Goal: Information Seeking & Learning: Check status

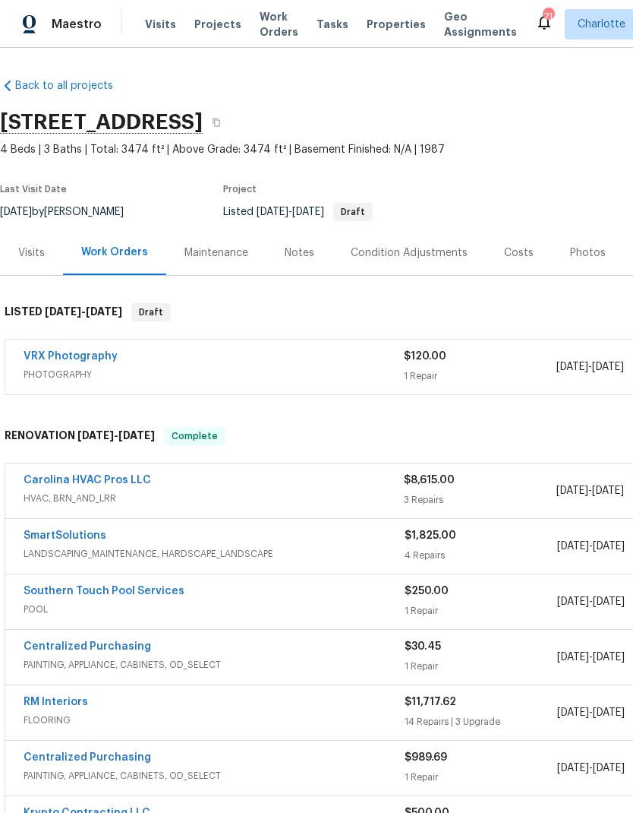
click at [46, 480] on link "Carolina HVAC Pros LLC" at bounding box center [88, 480] width 128 height 11
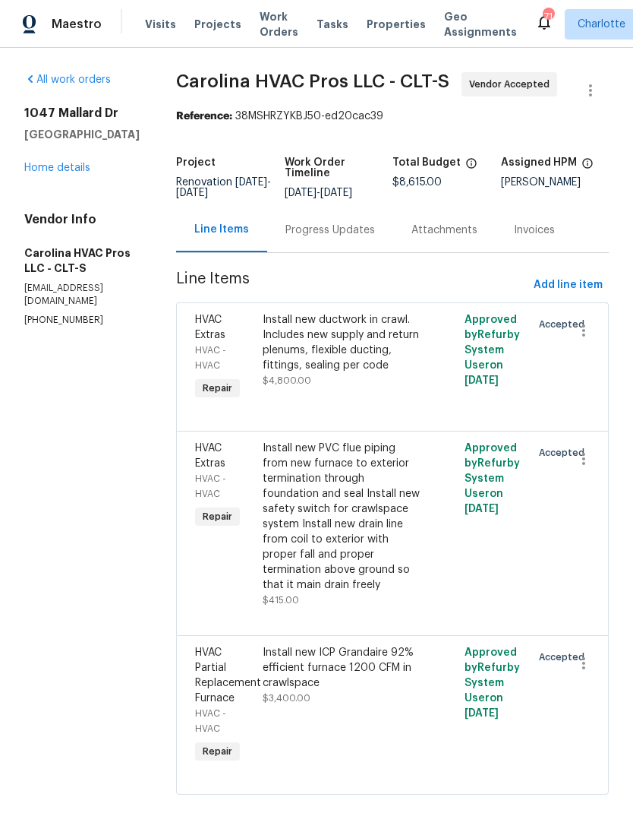
click at [365, 234] on div "Progress Updates" at bounding box center [331, 230] width 90 height 15
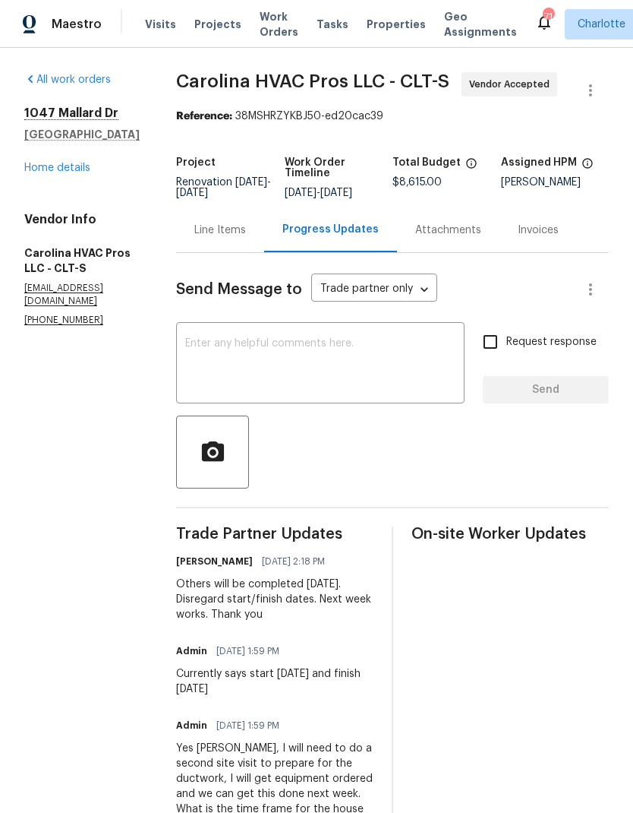
click at [43, 170] on link "Home details" at bounding box center [57, 168] width 66 height 11
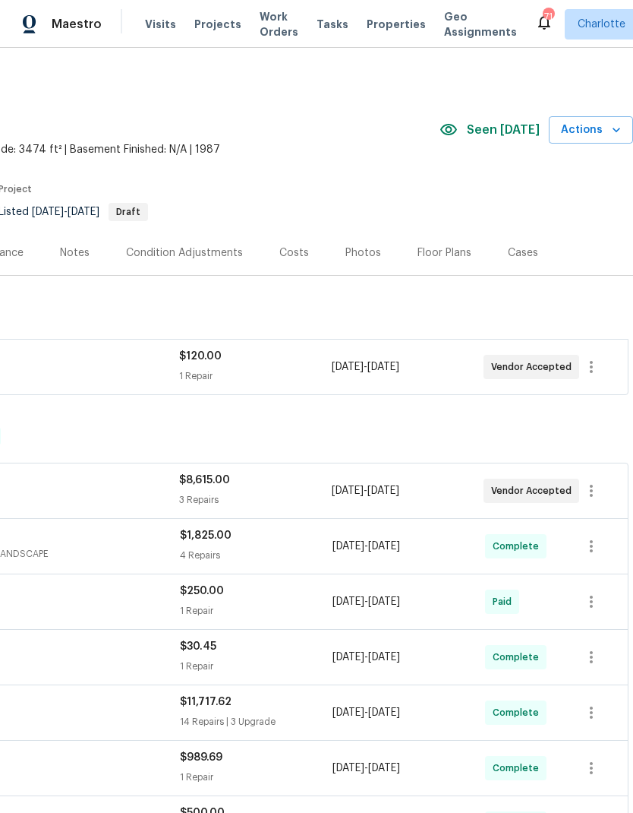
scroll to position [0, 225]
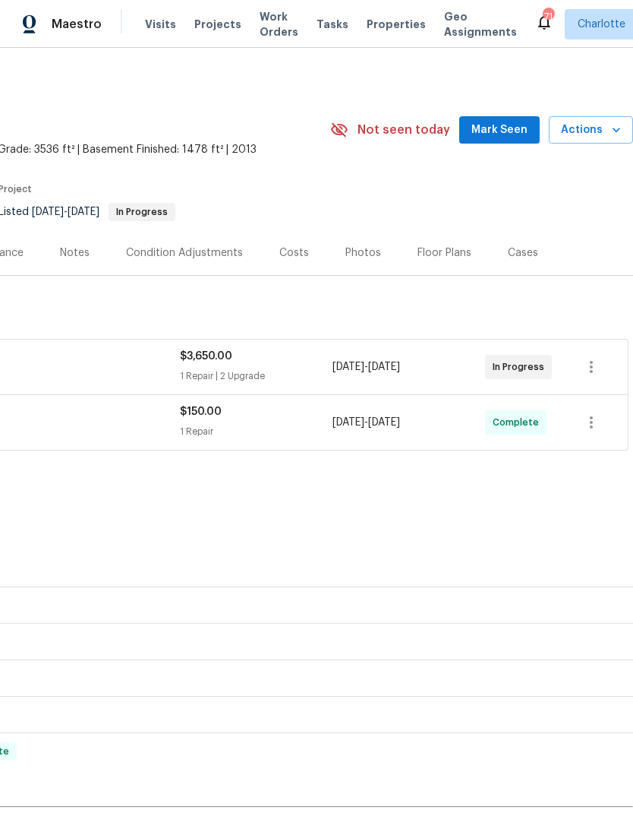
scroll to position [0, 225]
click at [606, 132] on span "Actions" at bounding box center [591, 130] width 60 height 19
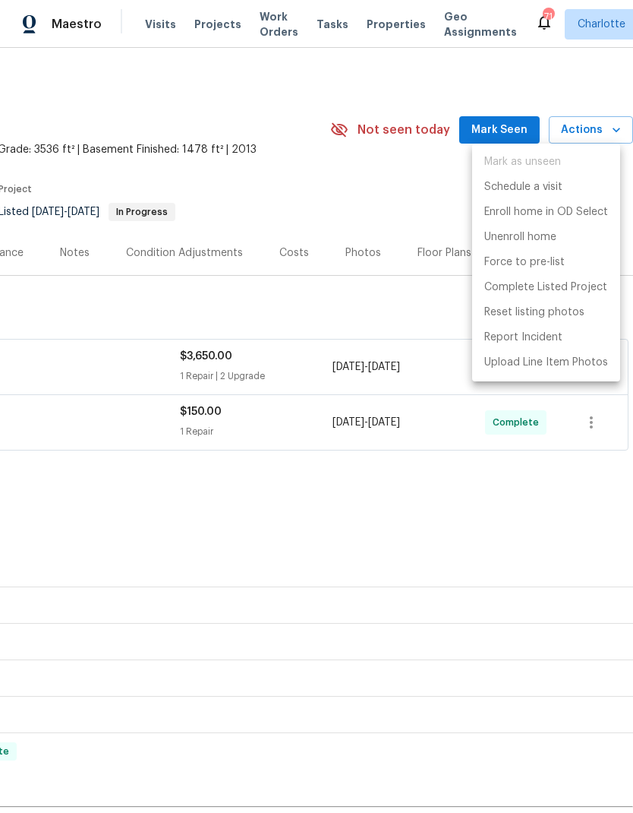
click at [360, 197] on div at bounding box center [316, 406] width 633 height 813
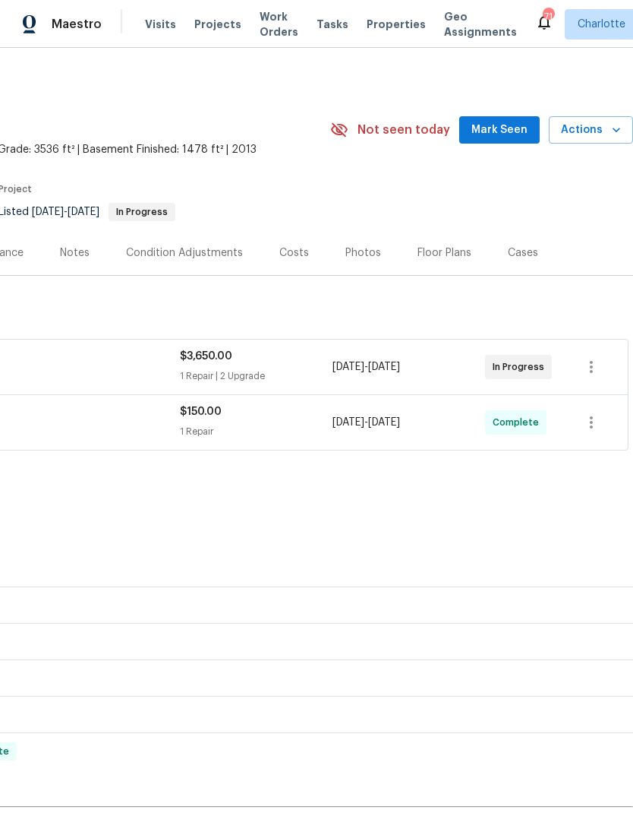
click at [500, 133] on span "Mark Seen" at bounding box center [500, 130] width 56 height 19
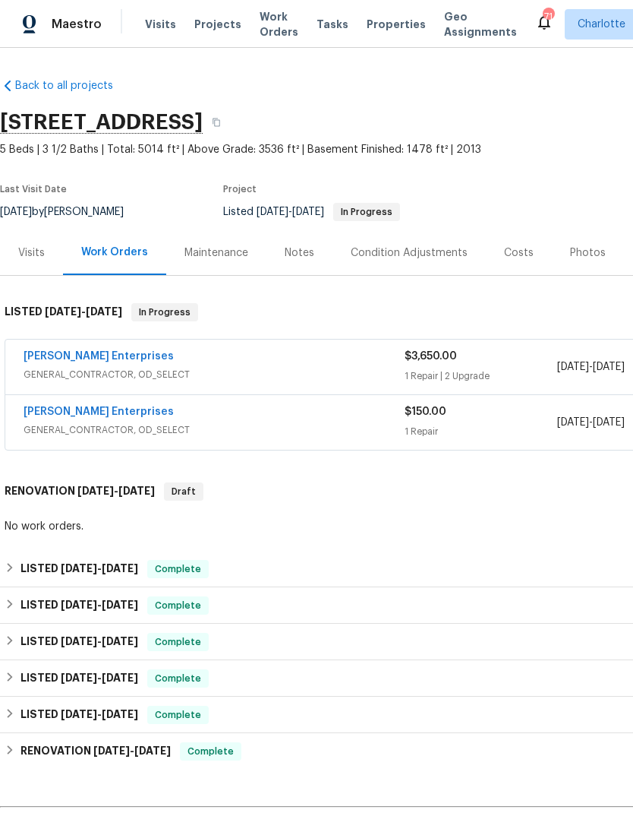
scroll to position [0, 0]
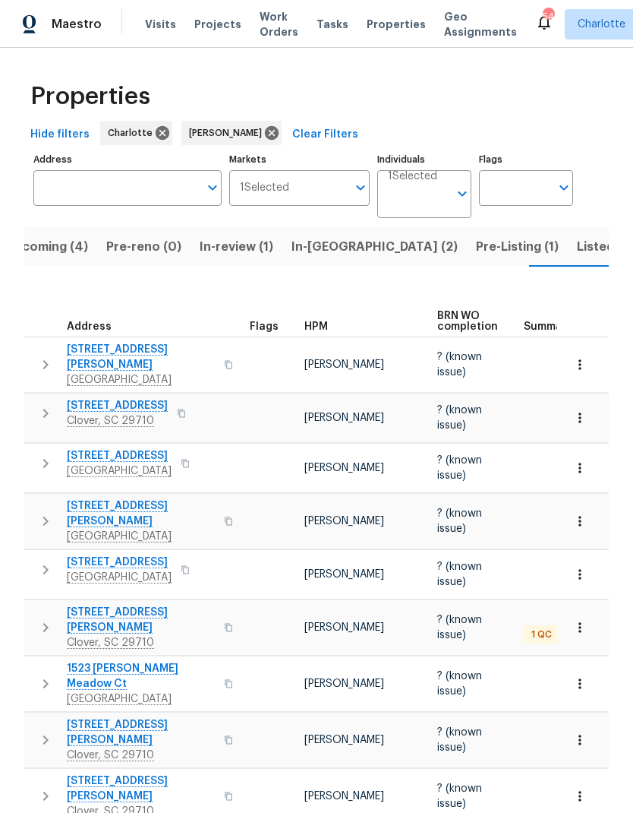
click at [225, 252] on span "In-review (1)" at bounding box center [237, 246] width 74 height 21
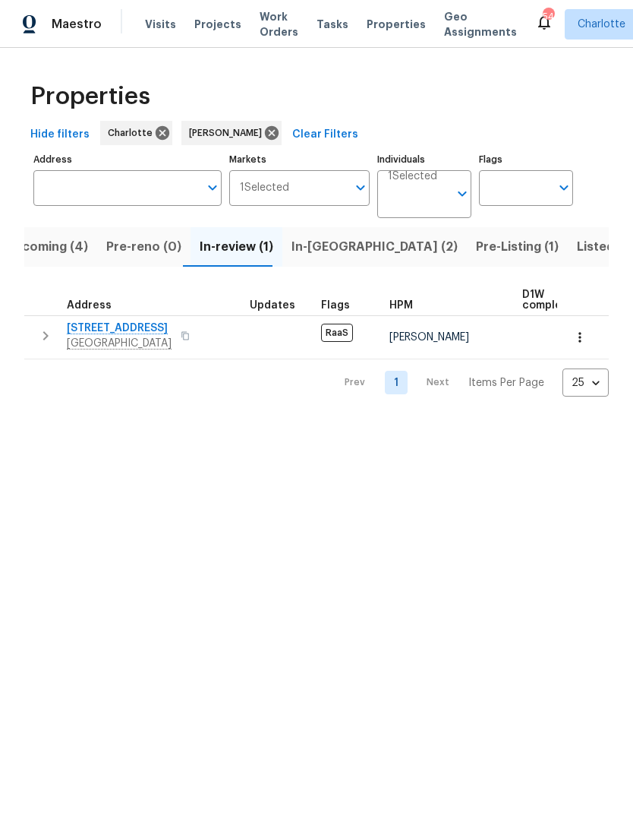
click at [314, 248] on span "In-reno (2)" at bounding box center [375, 246] width 166 height 21
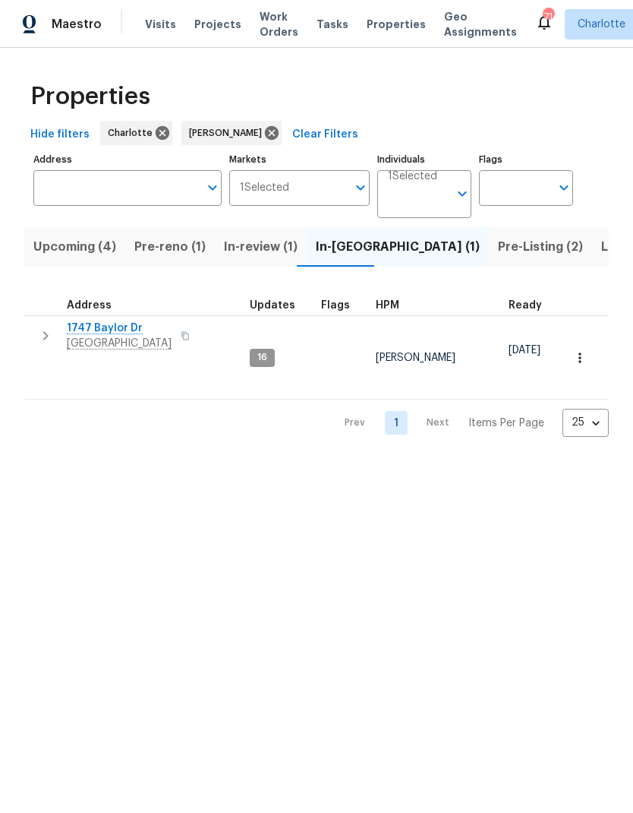
click at [59, 245] on span "Upcoming (4)" at bounding box center [74, 246] width 83 height 21
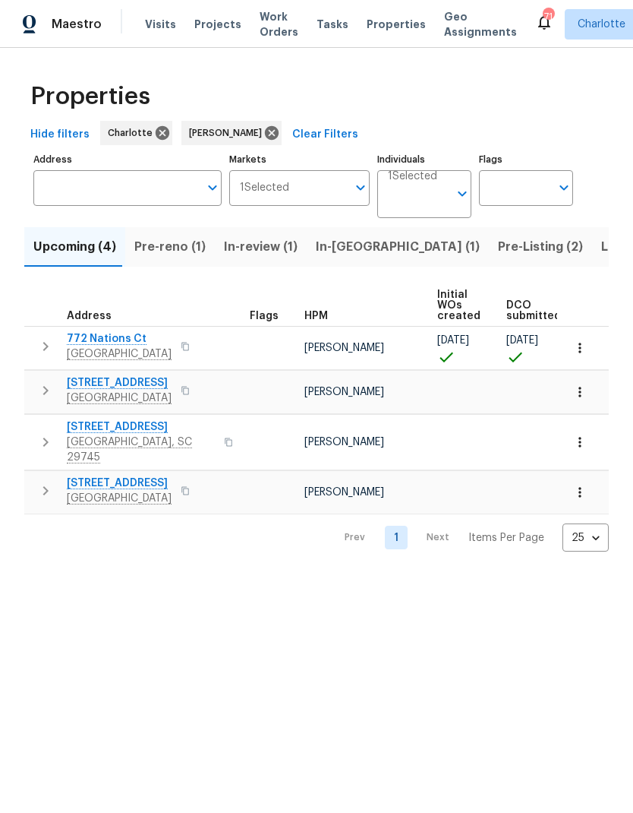
click at [269, 243] on span "In-review (1)" at bounding box center [261, 246] width 74 height 21
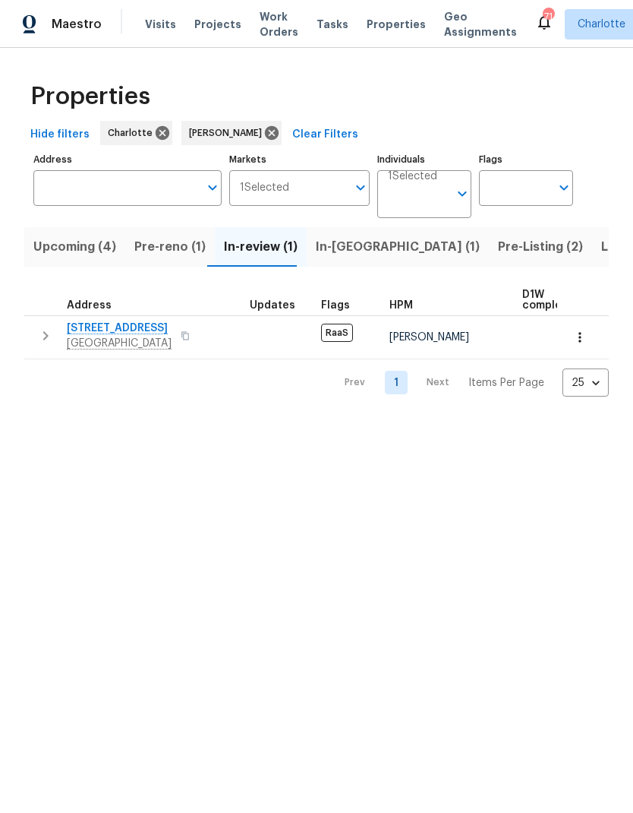
click at [70, 247] on span "Upcoming (4)" at bounding box center [74, 246] width 83 height 21
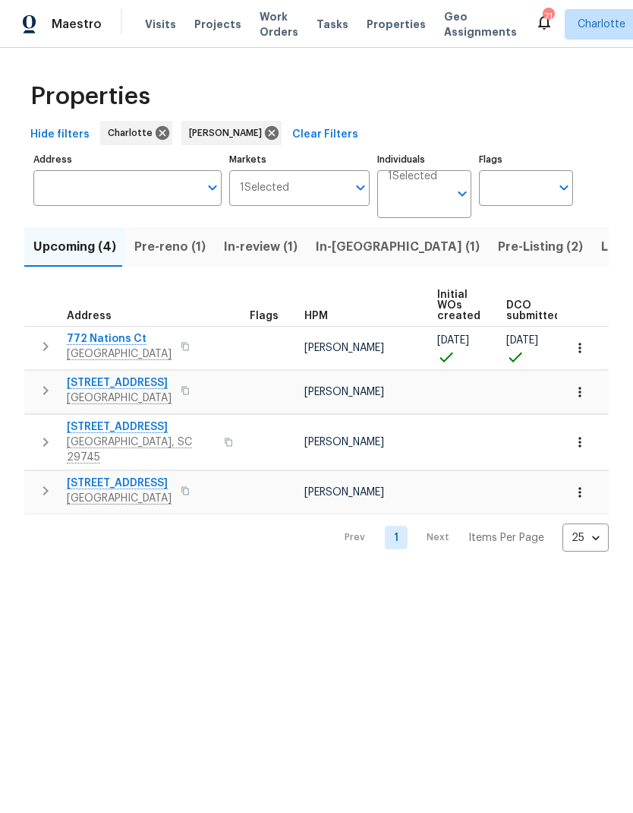
click at [601, 254] on span "Listed (22)" at bounding box center [633, 246] width 65 height 21
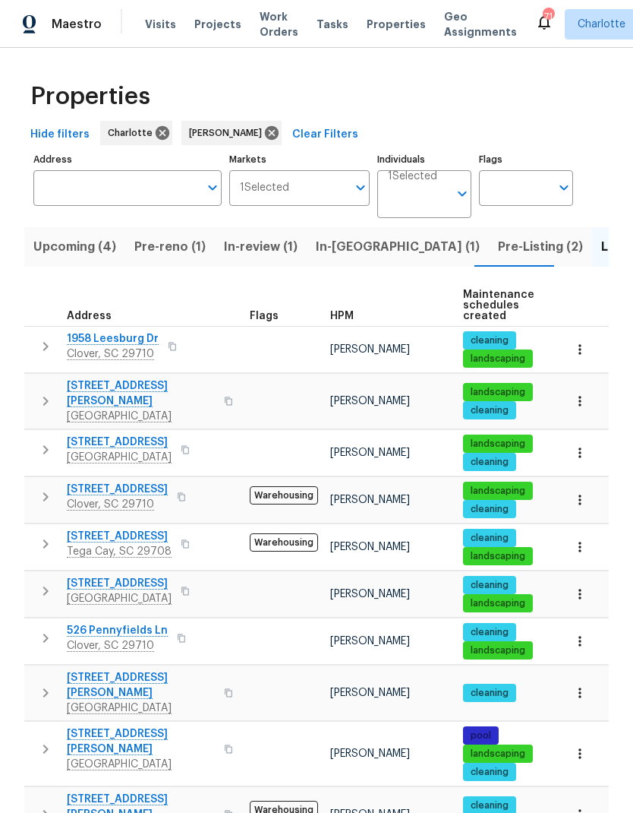
click at [578, 541] on icon "button" at bounding box center [580, 546] width 15 height 15
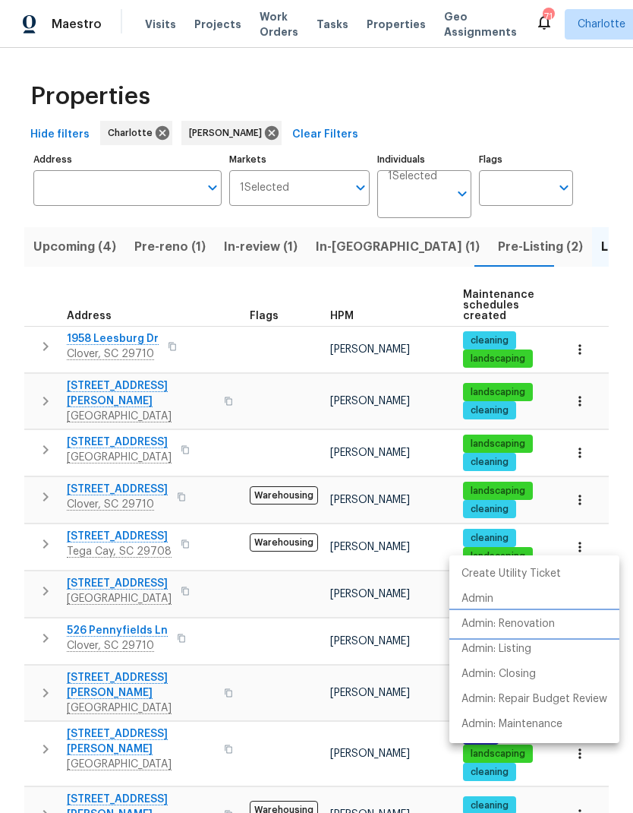
click at [551, 617] on p "Admin: Renovation" at bounding box center [508, 624] width 93 height 16
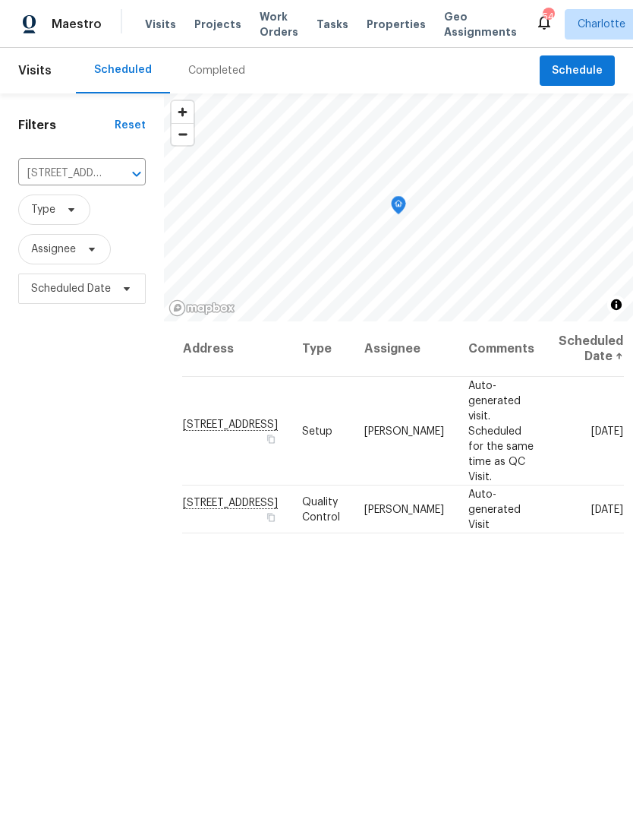
click at [118, 178] on icon "Clear" at bounding box center [116, 173] width 15 height 15
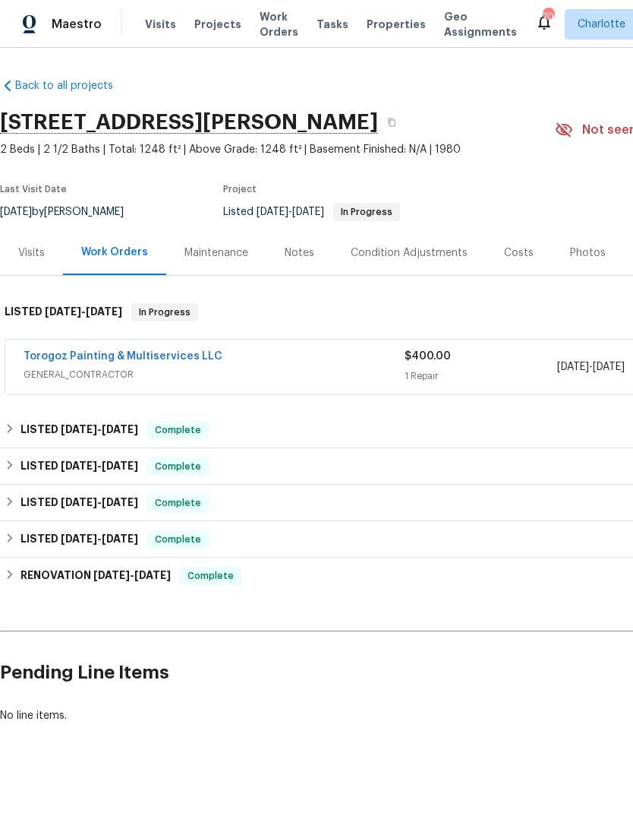
click at [64, 351] on link "Torogoz Painting & Multiservices LLC" at bounding box center [123, 356] width 199 height 11
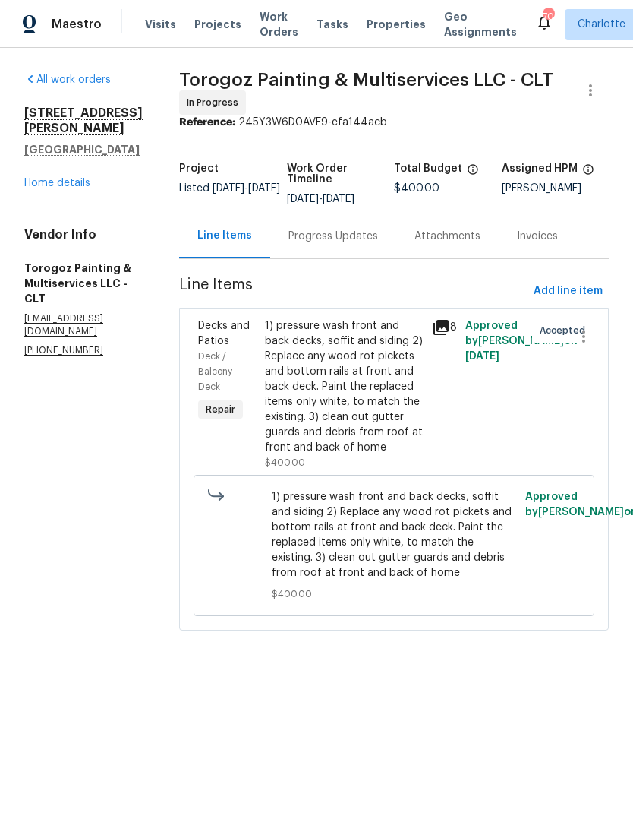
click at [374, 244] on div "Progress Updates" at bounding box center [334, 236] width 90 height 15
